Goal: Task Accomplishment & Management: Use online tool/utility

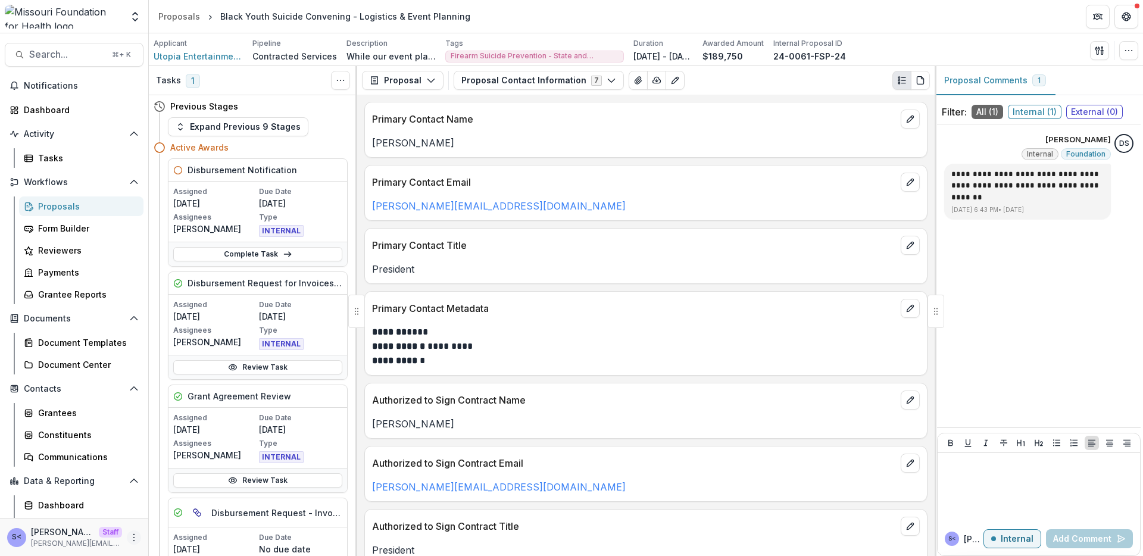
click at [132, 533] on icon "More" at bounding box center [134, 538] width 10 height 10
click at [154, 515] on icon at bounding box center [157, 514] width 6 height 4
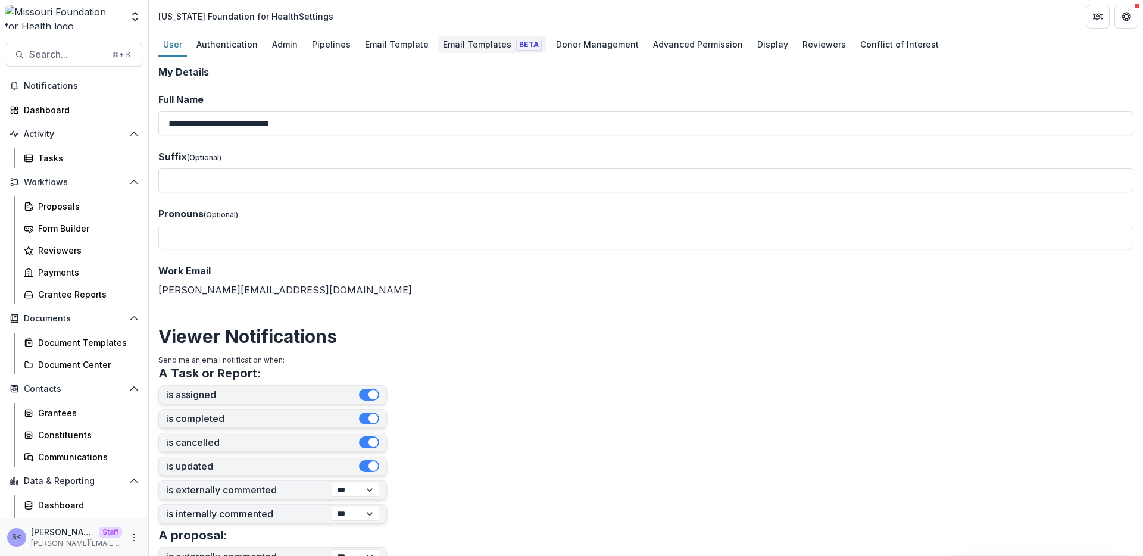
click at [481, 56] on link "Email Templates Beta" at bounding box center [492, 44] width 108 height 23
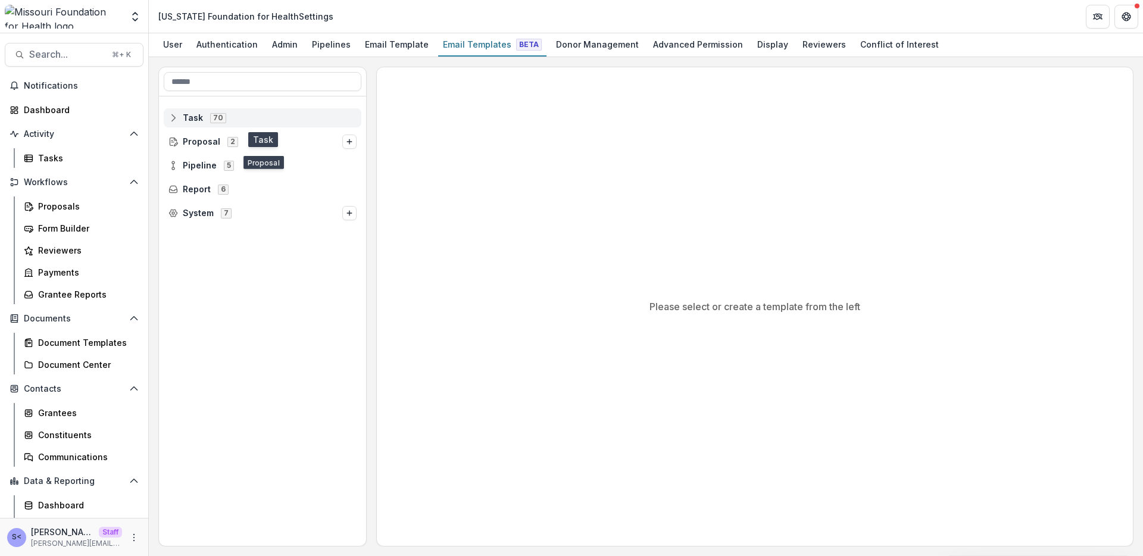
click at [296, 122] on span "Task 70" at bounding box center [262, 117] width 188 height 10
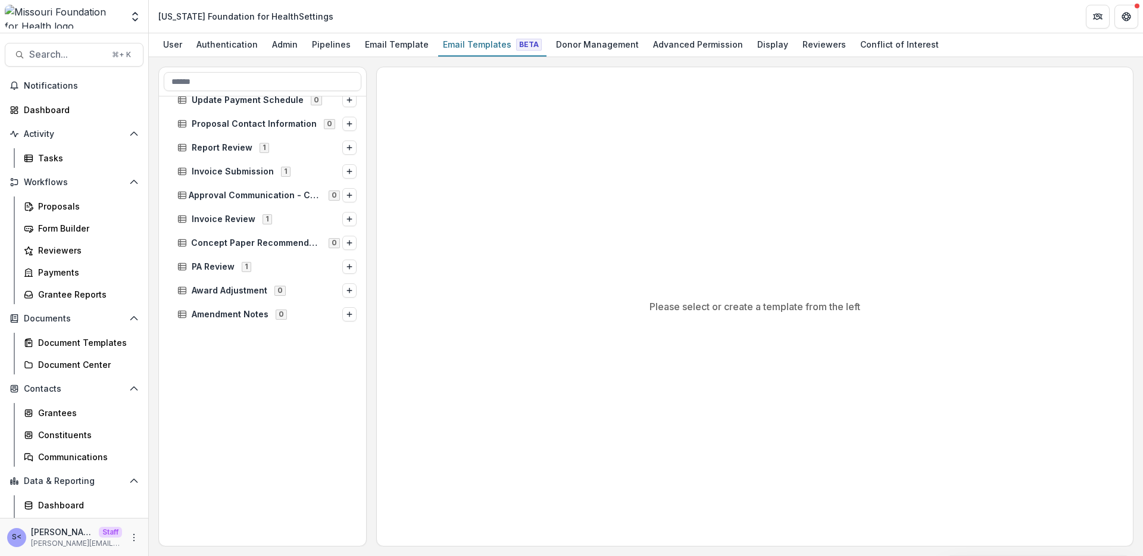
scroll to position [1346, 0]
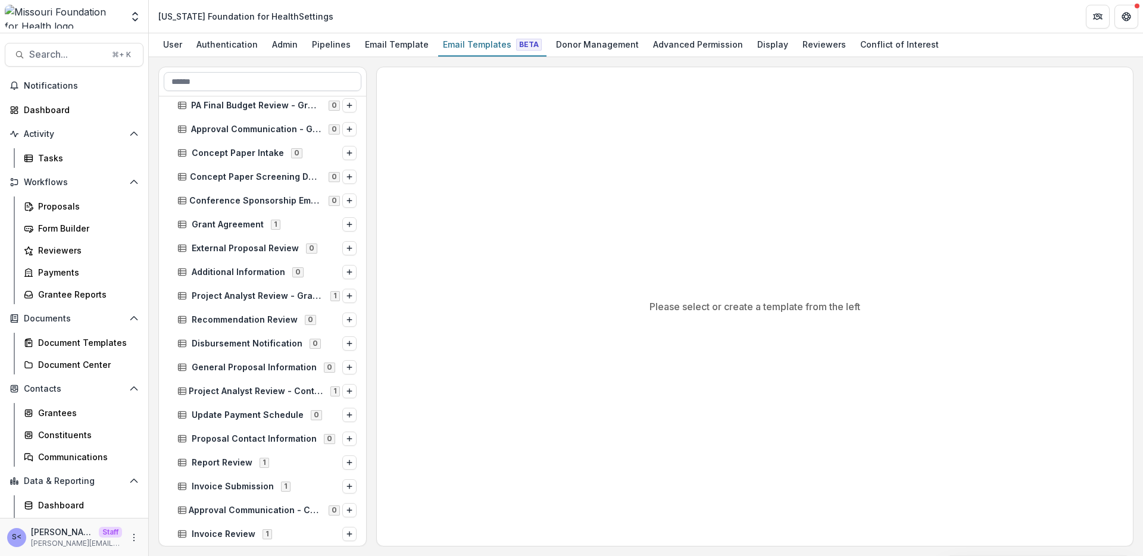
click at [280, 84] on input at bounding box center [263, 81] width 198 height 19
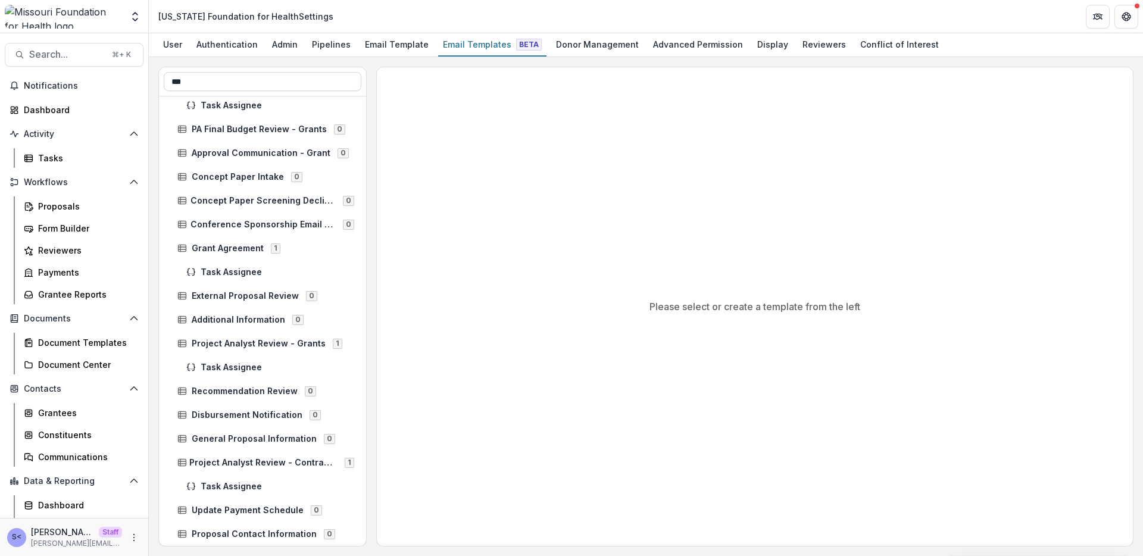
scroll to position [631, 0]
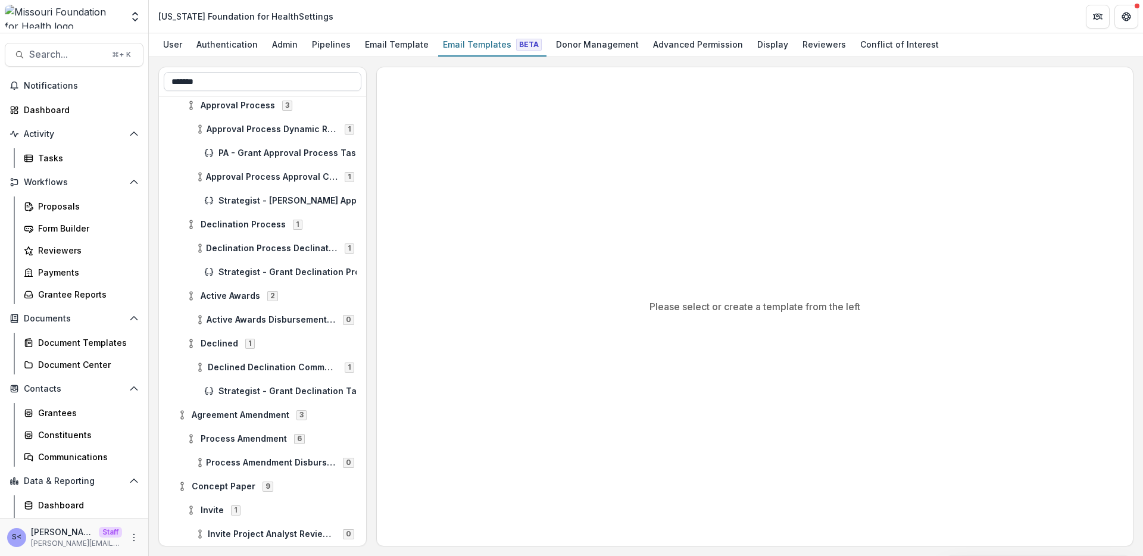
type input "*******"
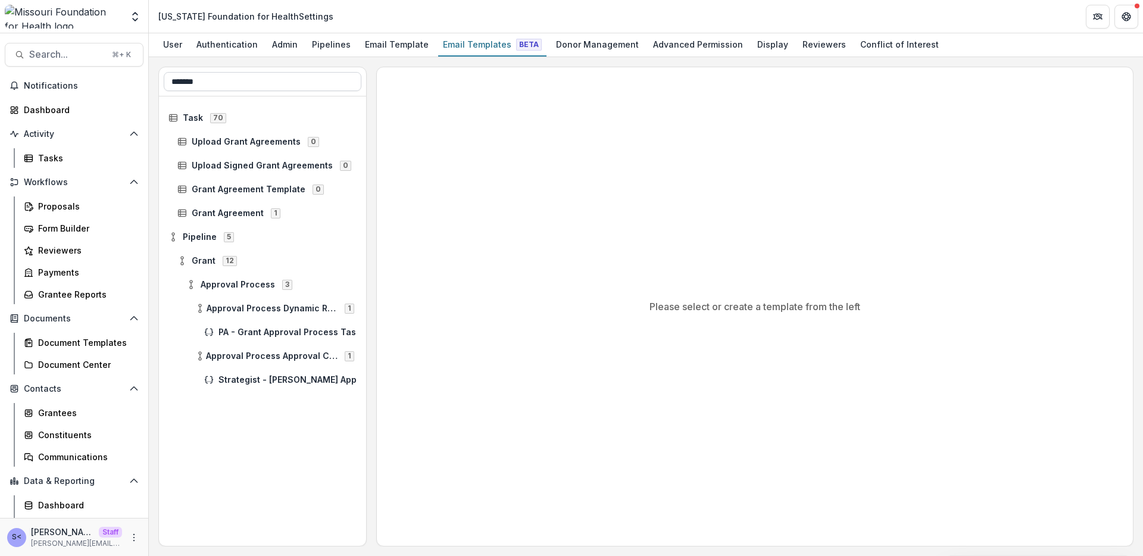
scroll to position [0, 0]
click at [245, 210] on span "Grant Agreement" at bounding box center [228, 213] width 72 height 10
click at [205, 214] on span "Grant Agreement" at bounding box center [228, 213] width 72 height 10
click at [220, 215] on span "Grant Agreement" at bounding box center [228, 213] width 72 height 10
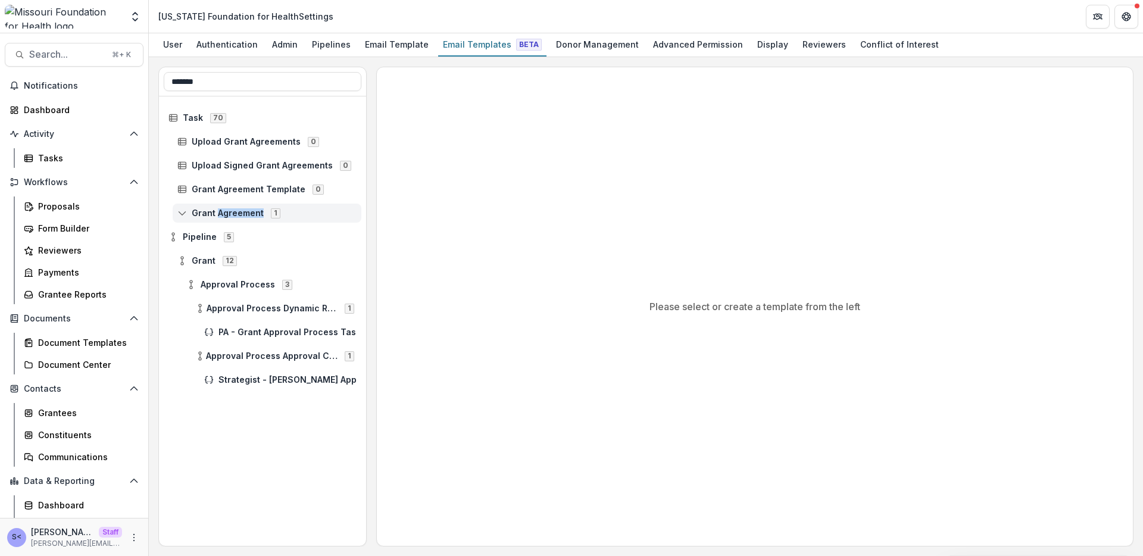
click at [219, 215] on span "Grant Agreement" at bounding box center [228, 213] width 72 height 10
click at [214, 186] on span "Grant Agreement Template" at bounding box center [249, 189] width 114 height 10
click at [271, 87] on input "*******" at bounding box center [263, 81] width 198 height 19
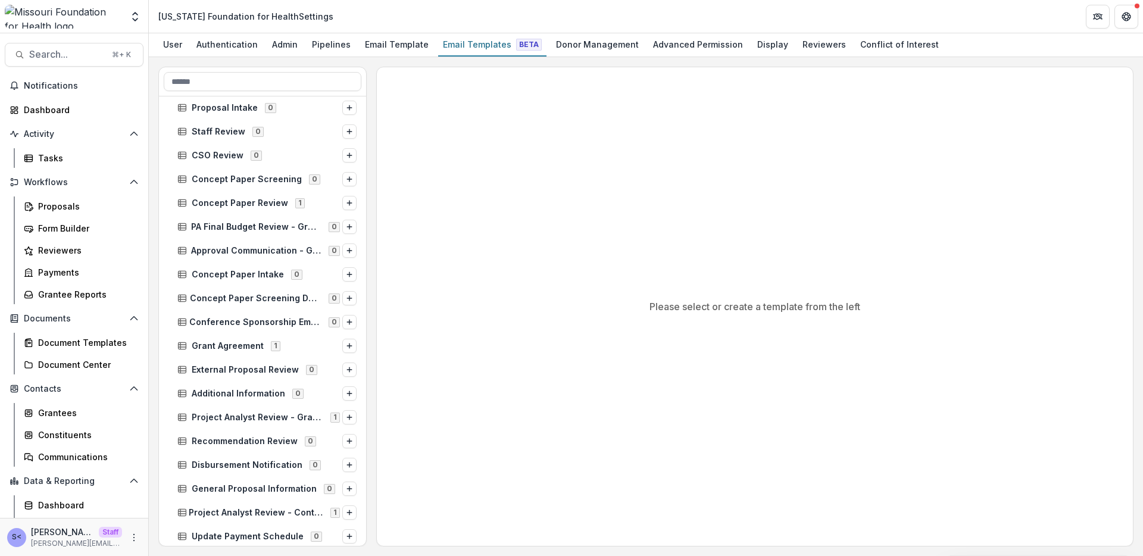
scroll to position [820, 0]
click at [298, 343] on span "Grant Agreement 1" at bounding box center [259, 345] width 165 height 10
click at [290, 369] on span "Task Assignee" at bounding box center [279, 369] width 156 height 10
